Goal: Obtain resource: Download file/media

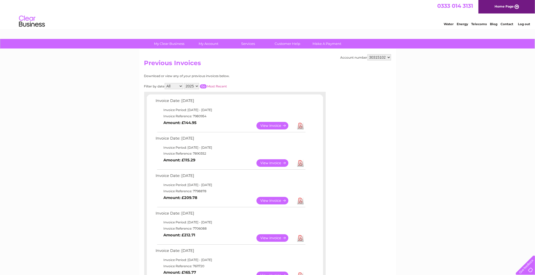
drag, startPoint x: 380, startPoint y: 57, endPoint x: 376, endPoint y: 58, distance: 5.0
click at [380, 57] on select "925698 934462 934831 938572 941363 942374 952730 966731 966770 967205 971927 97…" at bounding box center [380, 57] width 24 height 6
select select "925698"
click at [368, 54] on select "925698 934462 934831 938572 941363 942374 952730 966731 966770 967205 971927 97…" at bounding box center [380, 57] width 24 height 6
click at [299, 128] on link "Download" at bounding box center [300, 126] width 6 height 8
